Goal: Task Accomplishment & Management: Manage account settings

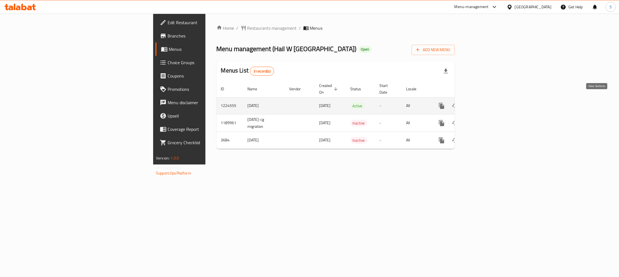
click at [484, 103] on icon "enhanced table" at bounding box center [481, 105] width 5 height 5
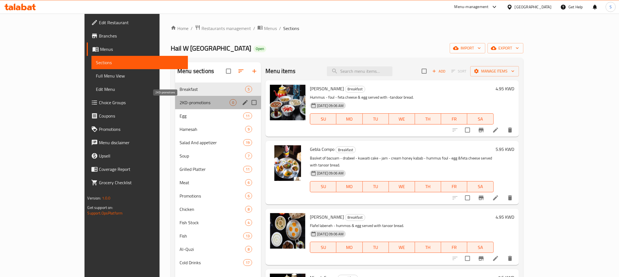
click at [180, 105] on span "2KD-promotions" at bounding box center [205, 102] width 50 height 7
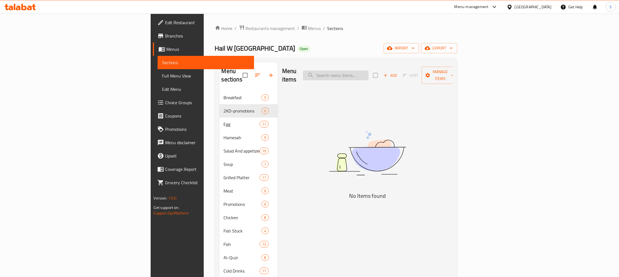
click at [369, 74] on input "search" at bounding box center [336, 76] width 66 height 10
paste input "Half chicken on charcoal"
type input "H"
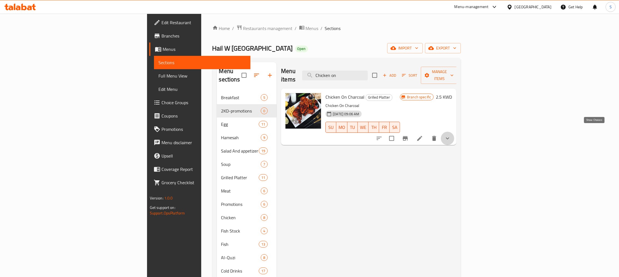
click at [451, 135] on icon "show more" at bounding box center [447, 138] width 7 height 7
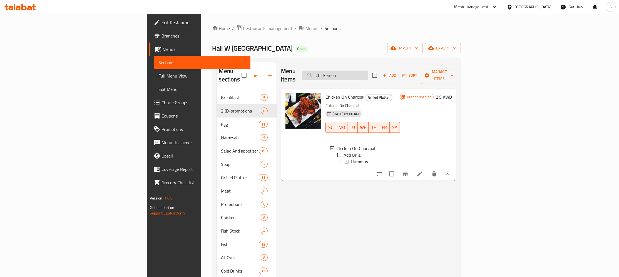
click at [368, 71] on input "Chicken on" at bounding box center [335, 76] width 66 height 10
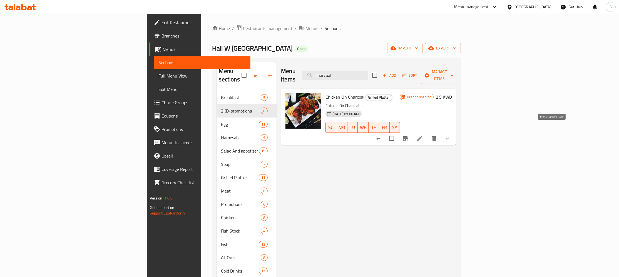
type input "charcoal"
click at [408, 136] on icon "Branch-specific-item" at bounding box center [405, 138] width 5 height 4
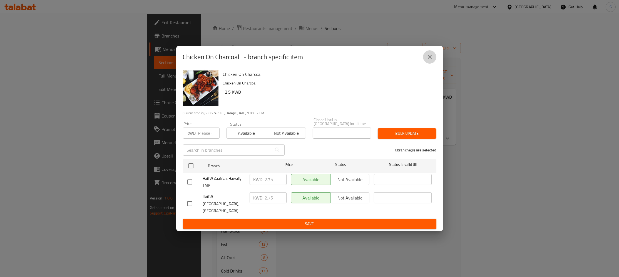
click at [430, 60] on icon "close" at bounding box center [429, 57] width 7 height 7
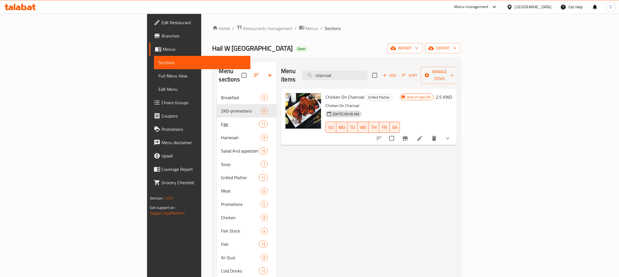
click at [452, 93] on h6 "2.5 KWD" at bounding box center [444, 97] width 16 height 8
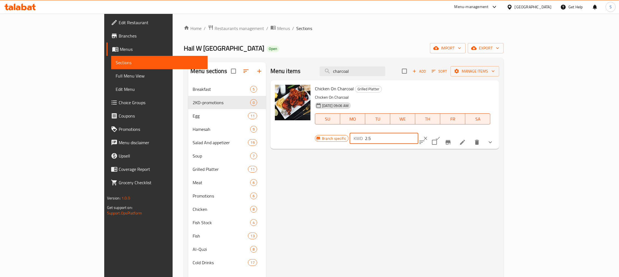
click at [418, 133] on input "2.5" at bounding box center [391, 138] width 53 height 11
type input "2.75"
click at [440, 137] on icon "ok" at bounding box center [438, 138] width 4 height 3
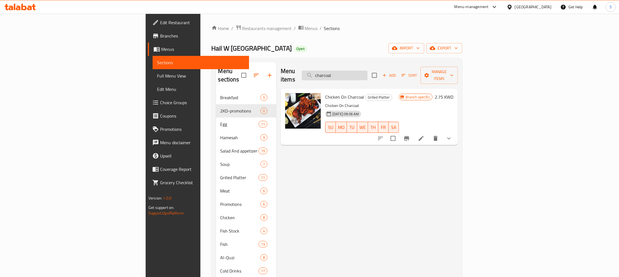
click at [367, 71] on input "charcoal" at bounding box center [335, 76] width 66 height 10
paste input "Kebab meat maon"
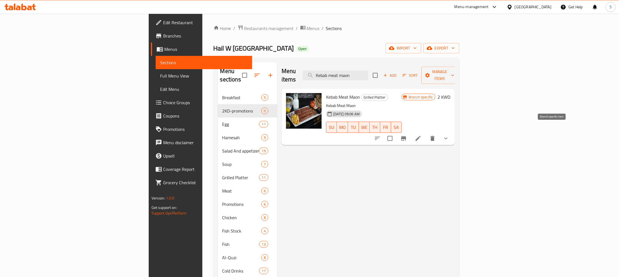
type input "Kebab meat maon"
click at [407, 135] on icon "Branch-specific-item" at bounding box center [403, 138] width 7 height 7
click at [450, 93] on h6 "2 KWD" at bounding box center [444, 97] width 13 height 8
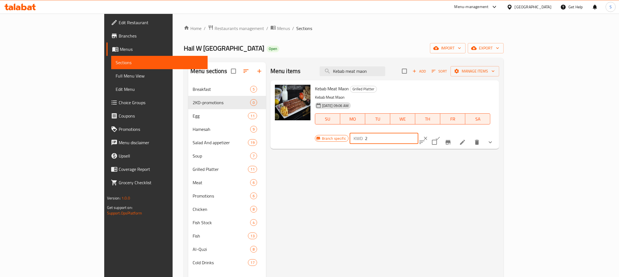
click at [418, 133] on input "2" at bounding box center [391, 138] width 53 height 11
type input "2.25"
click at [444, 132] on button "ok" at bounding box center [438, 138] width 12 height 12
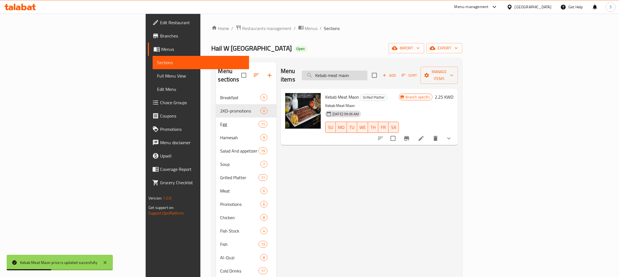
click at [367, 71] on input "Kebab meat maon" at bounding box center [335, 76] width 66 height 10
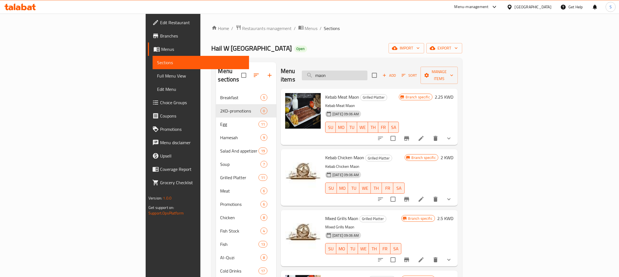
click at [367, 71] on input "maon" at bounding box center [335, 76] width 66 height 10
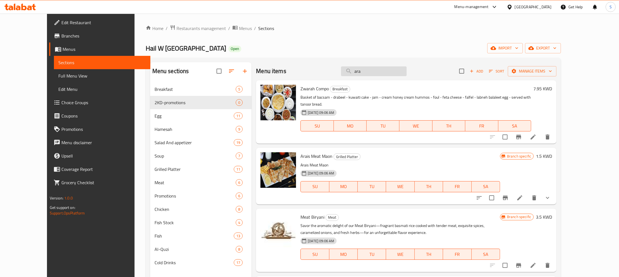
click at [386, 76] on input "ara" at bounding box center [374, 71] width 66 height 10
paste input "Arias meat maon"
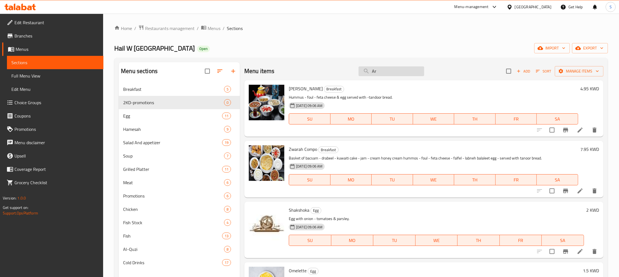
type input "A"
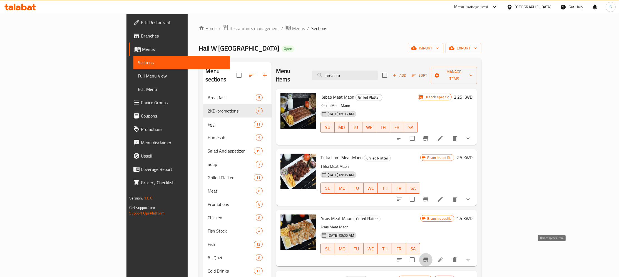
click at [429, 257] on icon "Branch-specific-item" at bounding box center [426, 260] width 7 height 7
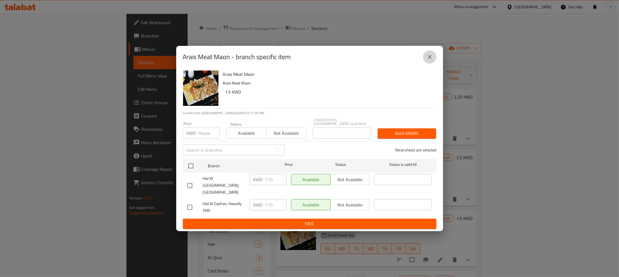
click at [429, 60] on icon "close" at bounding box center [429, 57] width 7 height 7
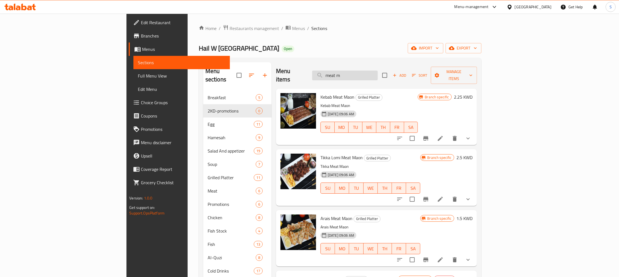
click at [378, 73] on input "meat m" at bounding box center [345, 76] width 66 height 10
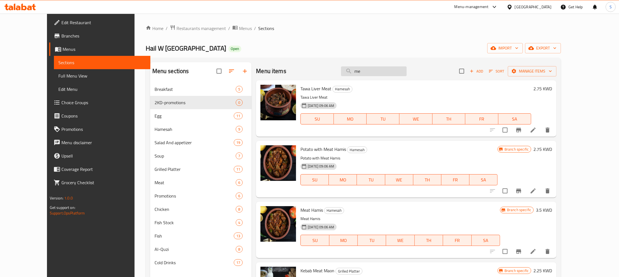
type input "m"
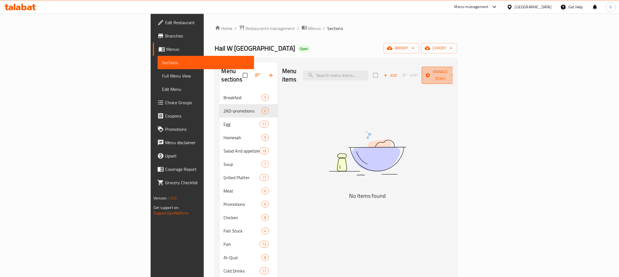
click at [454, 73] on span "Manage items" at bounding box center [440, 75] width 28 height 14
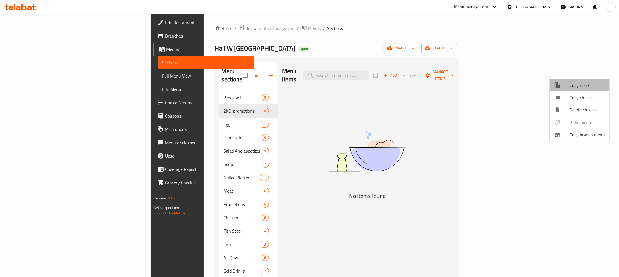
click at [576, 87] on span "Copy items" at bounding box center [587, 85] width 35 height 7
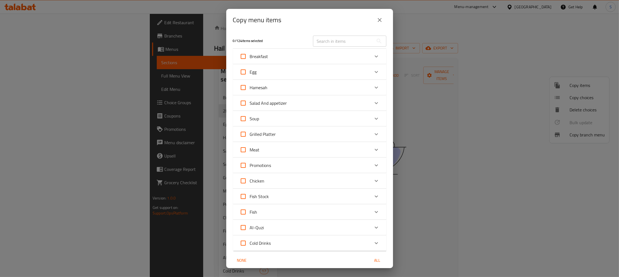
click at [340, 41] on input "text" at bounding box center [343, 41] width 61 height 11
paste input "charcoal"
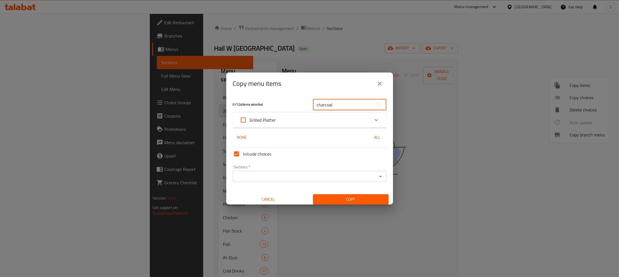
type input "charcoal"
click at [305, 120] on div "Grilled Platter" at bounding box center [305, 119] width 130 height 13
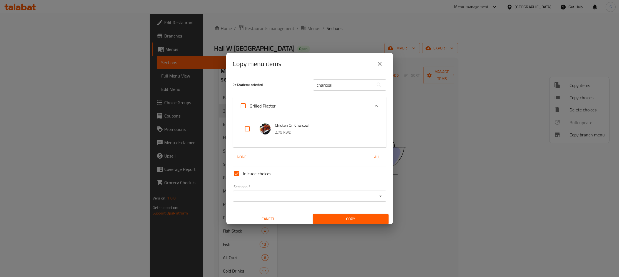
click at [245, 133] on input "checkbox" at bounding box center [247, 128] width 13 height 13
checkbox input "true"
click at [347, 85] on input "charcoal" at bounding box center [343, 84] width 61 height 11
paste input "Kebab meat maon"
type input "Kebab meat maon"
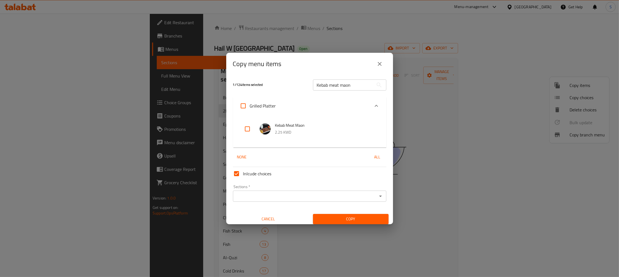
click at [246, 128] on input "checkbox" at bounding box center [247, 128] width 13 height 13
checkbox input "true"
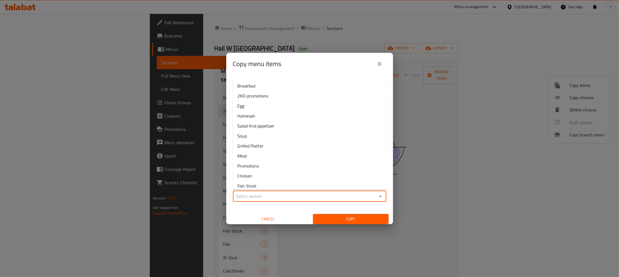
click at [270, 197] on input "Sections   *" at bounding box center [305, 196] width 141 height 8
click at [264, 94] on span "2KD-promotions" at bounding box center [252, 96] width 31 height 7
type input "2KD-promotions"
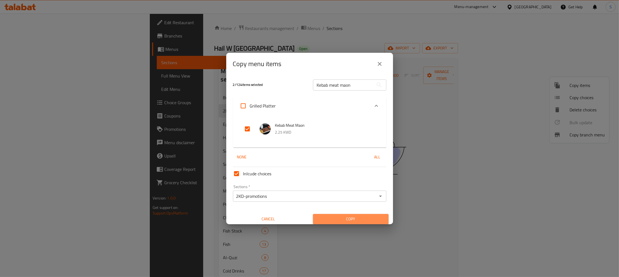
click at [345, 217] on span "Copy" at bounding box center [350, 219] width 67 height 7
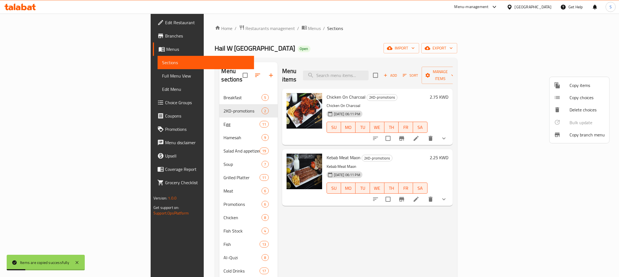
click at [293, 111] on div at bounding box center [309, 138] width 619 height 277
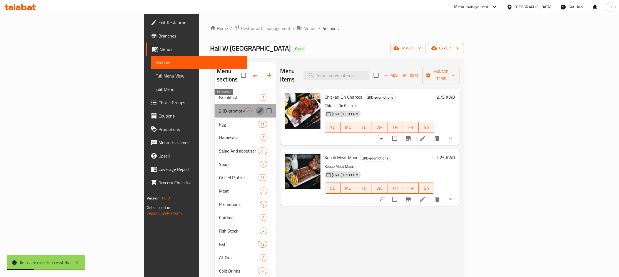
click at [258, 108] on icon "edit" at bounding box center [260, 110] width 5 height 5
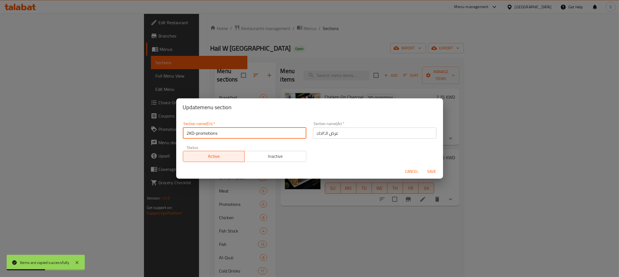
click at [225, 132] on input "2KD-promotions" at bounding box center [244, 133] width 123 height 11
type input "2KD Deals"
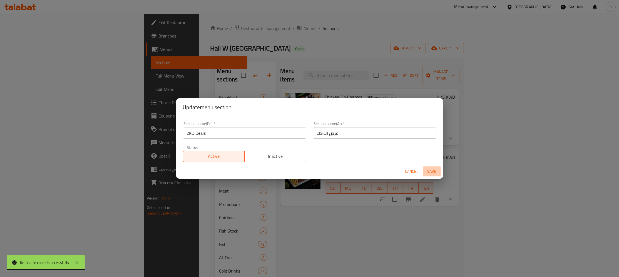
click at [429, 171] on span "Save" at bounding box center [431, 171] width 13 height 7
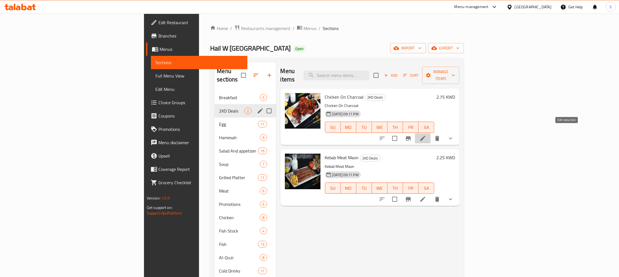
click at [425, 136] on icon at bounding box center [422, 138] width 5 height 5
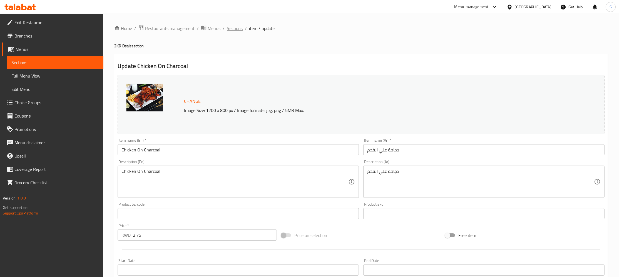
click at [233, 30] on span "Sections" at bounding box center [235, 28] width 16 height 7
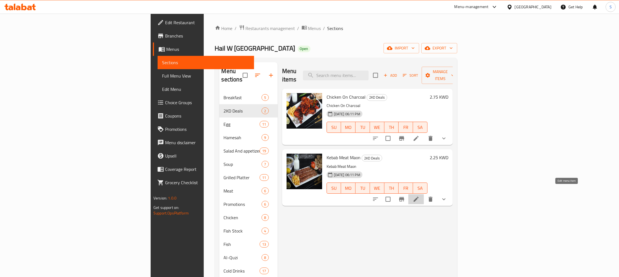
click at [419, 197] on icon at bounding box center [416, 199] width 5 height 5
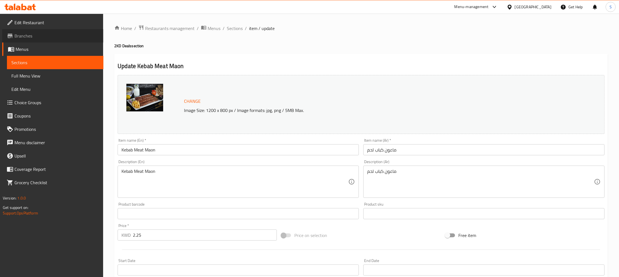
click at [17, 39] on span "Branches" at bounding box center [56, 36] width 85 height 7
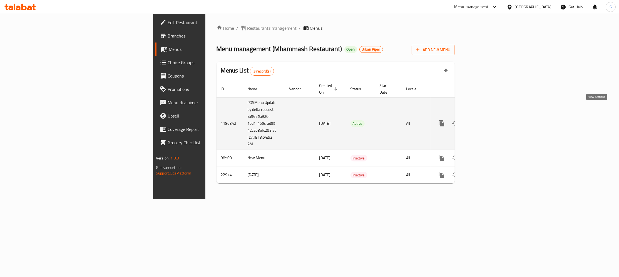
click at [484, 121] on icon "enhanced table" at bounding box center [481, 123] width 5 height 5
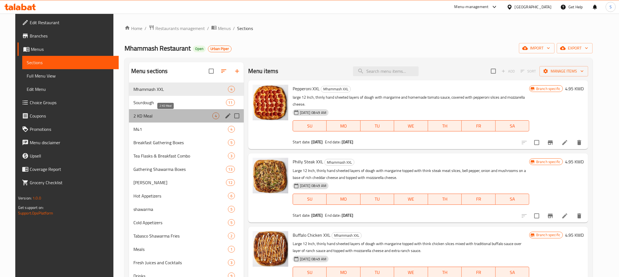
click at [157, 115] on span "2 KD Meal" at bounding box center [172, 116] width 79 height 7
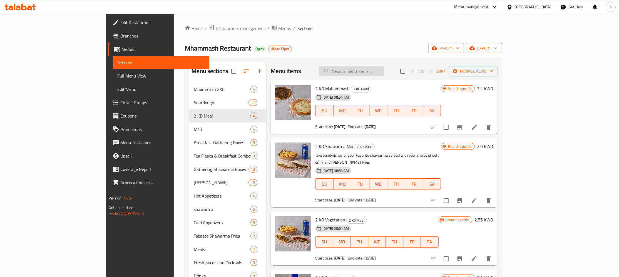
click at [384, 73] on input "search" at bounding box center [352, 71] width 66 height 10
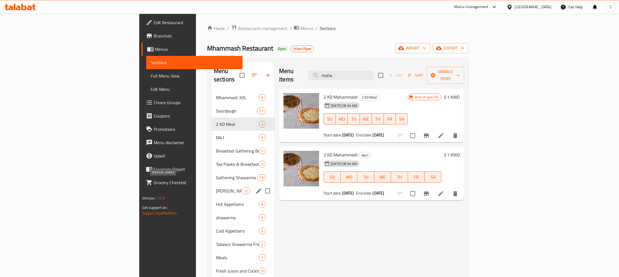
type input "maha"
click at [216, 188] on span "[PERSON_NAME]" at bounding box center [228, 191] width 25 height 7
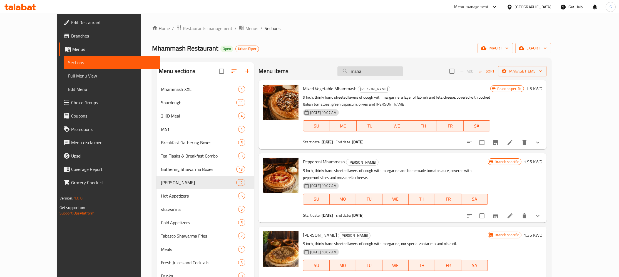
click at [402, 67] on input "maha" at bounding box center [370, 71] width 66 height 10
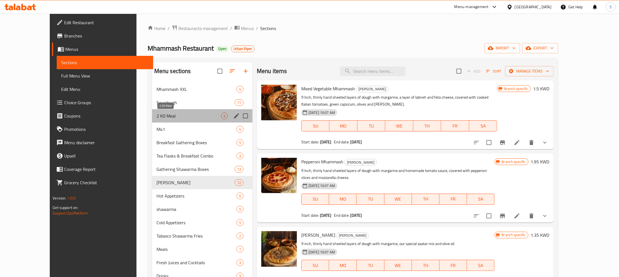
click at [156, 119] on span "2 KD Meal" at bounding box center [188, 116] width 64 height 7
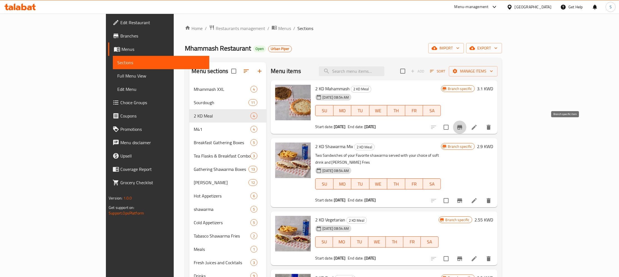
click at [466, 128] on button "Branch-specific-item" at bounding box center [459, 127] width 13 height 13
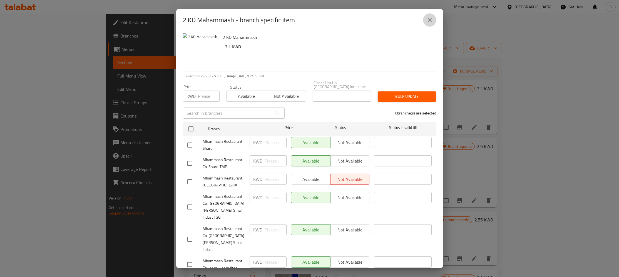
click at [429, 18] on icon "close" at bounding box center [429, 20] width 7 height 7
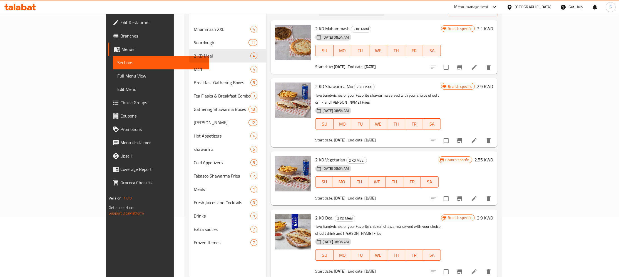
scroll to position [78, 0]
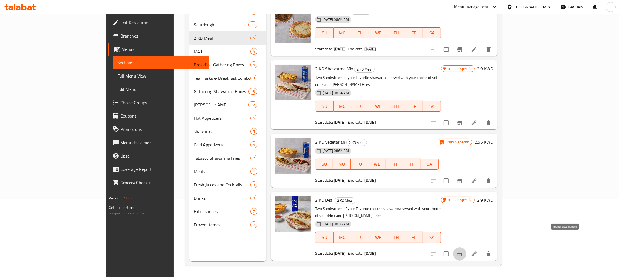
click at [462, 252] on icon "Branch-specific-item" at bounding box center [459, 254] width 5 height 4
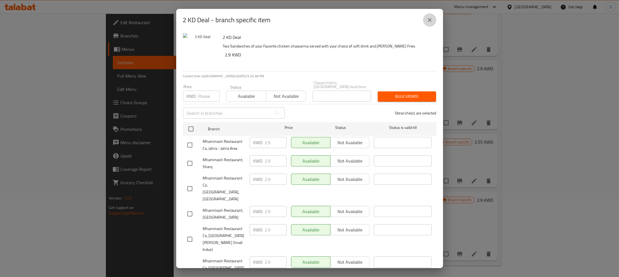
click at [428, 19] on icon "close" at bounding box center [429, 20] width 7 height 7
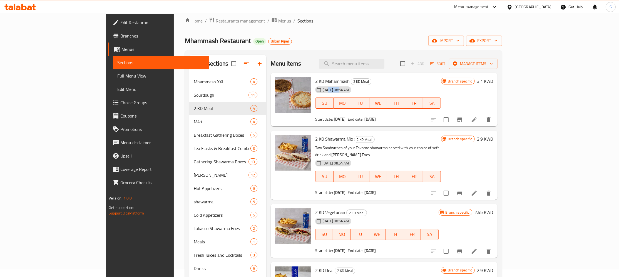
scroll to position [0, 0]
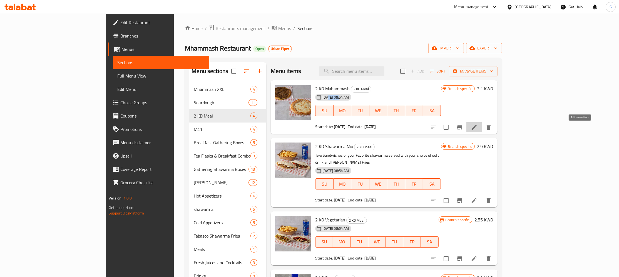
click at [478, 131] on icon at bounding box center [474, 127] width 7 height 7
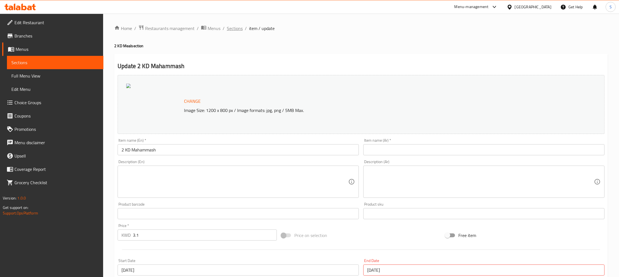
click at [232, 28] on span "Sections" at bounding box center [235, 28] width 16 height 7
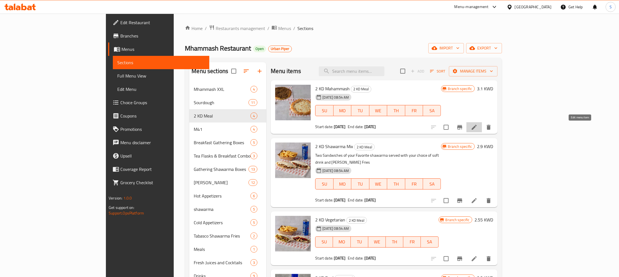
click at [477, 129] on icon at bounding box center [474, 127] width 5 height 5
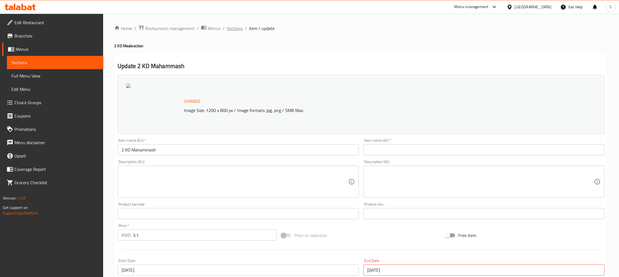
click at [231, 27] on span "Sections" at bounding box center [235, 28] width 16 height 7
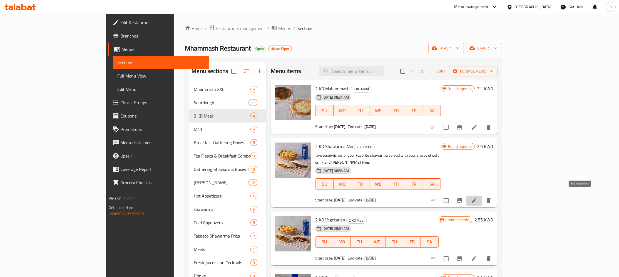
click at [478, 197] on icon at bounding box center [474, 200] width 7 height 7
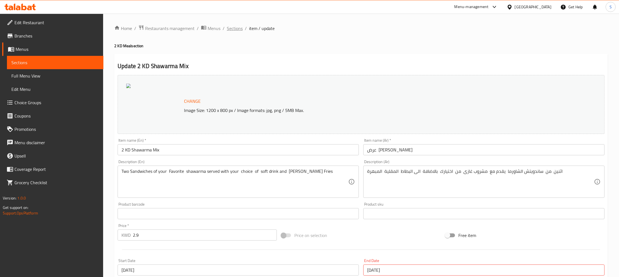
click at [234, 28] on span "Sections" at bounding box center [235, 28] width 16 height 7
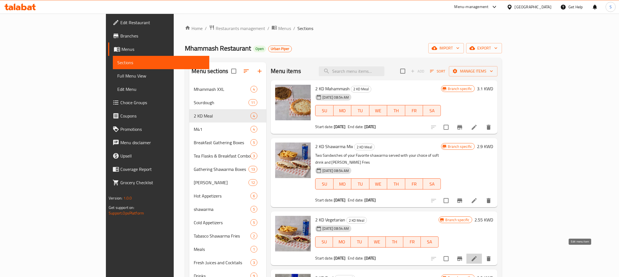
click at [478, 255] on icon at bounding box center [474, 258] width 7 height 7
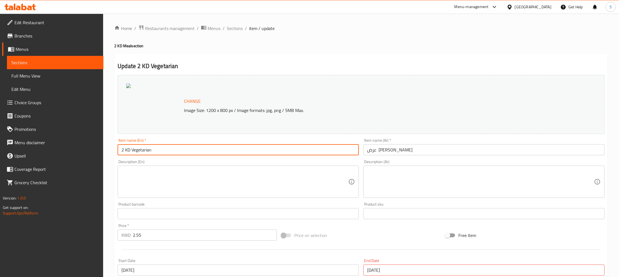
click at [184, 154] on input "2 KD Vegetarian" at bounding box center [238, 149] width 241 height 11
click at [233, 30] on span "Sections" at bounding box center [235, 28] width 16 height 7
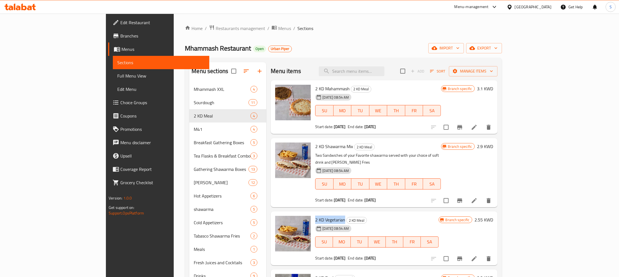
click at [120, 36] on span "Branches" at bounding box center [162, 36] width 85 height 7
